Goal: Task Accomplishment & Management: Manage account settings

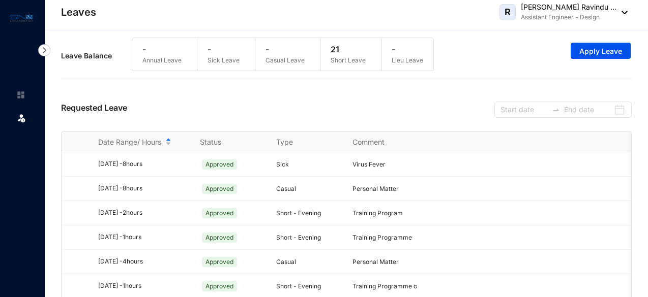
click at [535, 18] on p "Assistant Engineer - Design" at bounding box center [569, 17] width 96 height 10
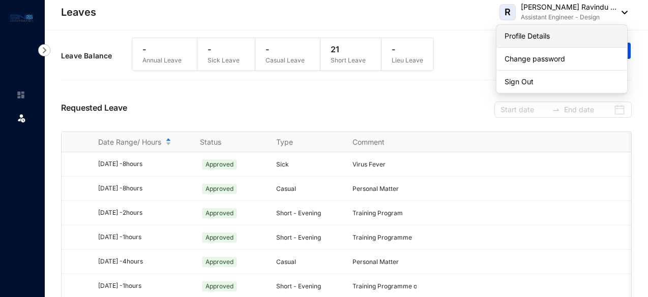
click at [520, 39] on link "Profile Details" at bounding box center [561, 36] width 114 height 10
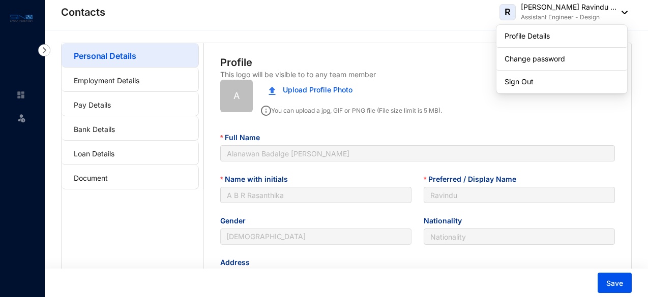
type input "[DATE]"
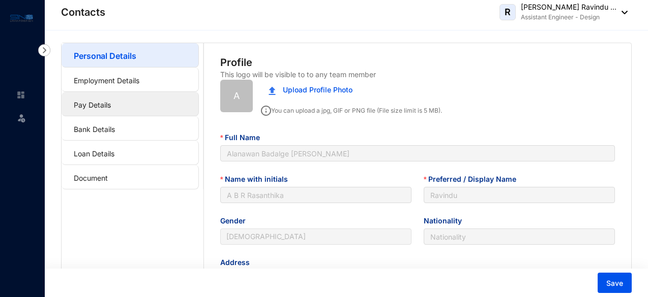
click at [90, 106] on link "Pay Details" at bounding box center [92, 105] width 37 height 9
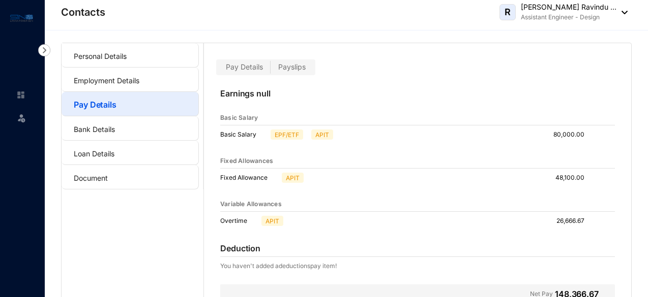
click at [287, 70] on span "Payslips" at bounding box center [291, 67] width 27 height 9
click at [270, 70] on input "Payslips" at bounding box center [270, 70] width 0 height 0
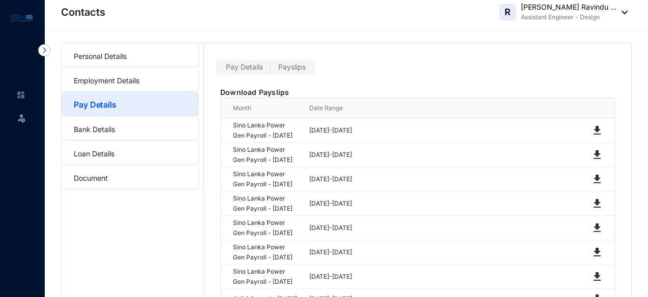
click at [241, 72] on label "Pay Details" at bounding box center [244, 68] width 52 height 12
click at [218, 70] on input "Pay Details" at bounding box center [218, 70] width 0 height 0
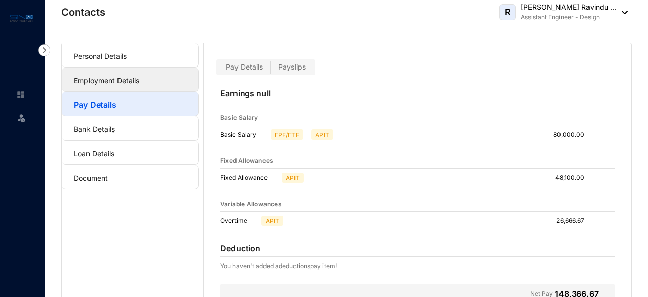
click at [115, 83] on link "Employment Details" at bounding box center [107, 80] width 66 height 9
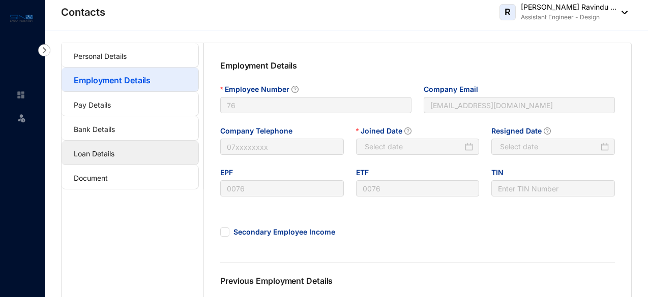
type input "[DATE]"
type input "Invalid Date"
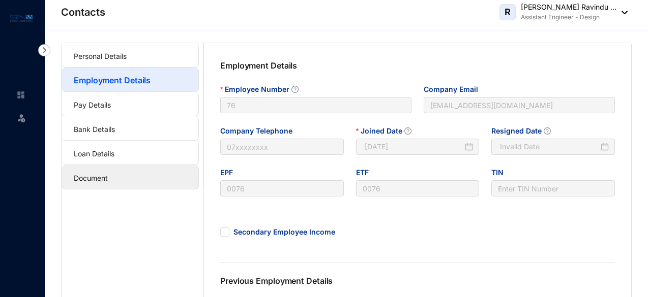
click at [108, 183] on link "Document" at bounding box center [91, 178] width 34 height 9
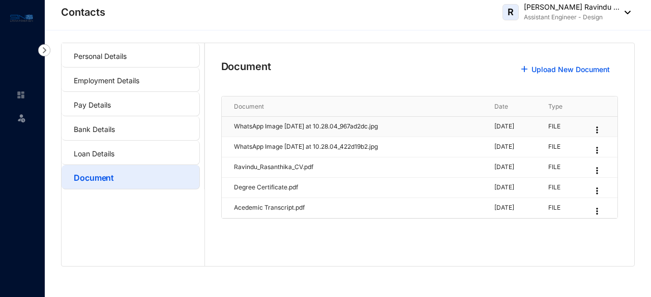
click at [302, 129] on p "WhatsApp Image [DATE] at 10.28.04_967ad2dc.jpg" at bounding box center [358, 127] width 249 height 10
click at [349, 126] on p "WhatsApp Image [DATE] at 10.28.04_967ad2dc.jpg" at bounding box center [358, 127] width 249 height 10
click at [349, 127] on p "WhatsApp Image [DATE] at 10.28.04_967ad2dc.jpg" at bounding box center [358, 127] width 249 height 10
click at [503, 14] on span "R" at bounding box center [510, 12] width 16 height 16
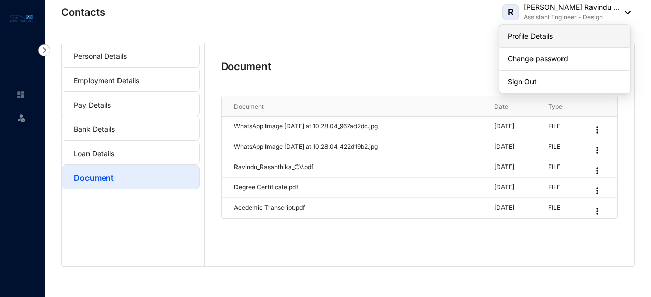
click at [525, 39] on link "Profile Details" at bounding box center [564, 36] width 114 height 10
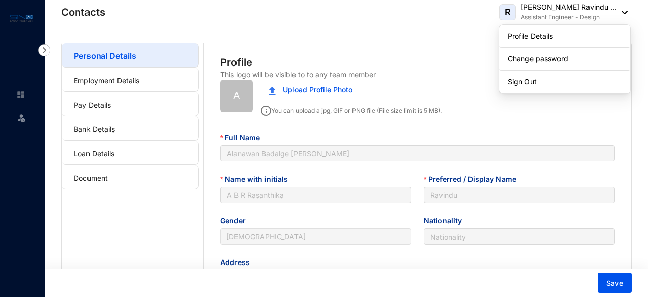
type input "[DATE]"
